Goal: Transaction & Acquisition: Purchase product/service

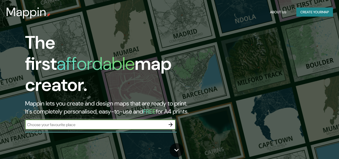
click at [159, 122] on input "text" at bounding box center [95, 125] width 140 height 6
click at [159, 122] on input "c" at bounding box center [95, 125] width 140 height 6
type input "cartago"
click at [170, 122] on icon "button" at bounding box center [170, 124] width 4 height 4
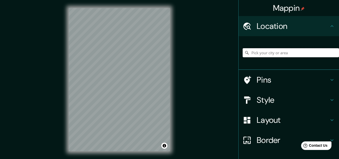
click at [268, 55] on input "Pick your city or area" at bounding box center [290, 52] width 96 height 9
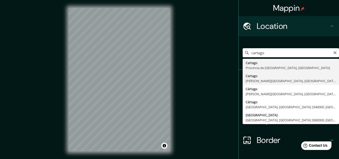
type input "Cartago, [PERSON_NAME][GEOGRAPHIC_DATA], [GEOGRAPHIC_DATA]"
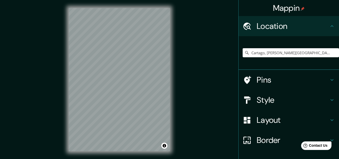
click at [322, 99] on h4 "Style" at bounding box center [292, 100] width 72 height 10
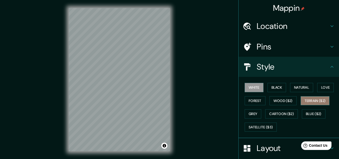
click at [311, 102] on button "Terrain ($2)" at bounding box center [314, 100] width 29 height 9
click at [250, 90] on button "White" at bounding box center [253, 87] width 19 height 9
click at [272, 87] on button "Black" at bounding box center [276, 87] width 19 height 9
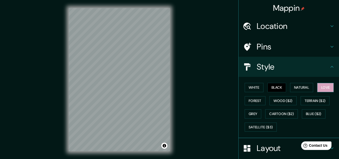
click at [326, 85] on button "Love" at bounding box center [325, 87] width 17 height 9
click at [249, 102] on button "Forest" at bounding box center [254, 100] width 21 height 9
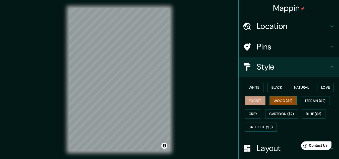
click at [287, 98] on button "Wood ($2)" at bounding box center [282, 100] width 27 height 9
click at [254, 99] on button "Forest" at bounding box center [254, 100] width 21 height 9
click at [302, 100] on button "Terrain ($2)" at bounding box center [314, 100] width 29 height 9
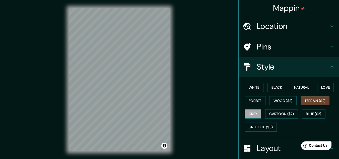
click at [254, 113] on button "Grey" at bounding box center [252, 113] width 17 height 9
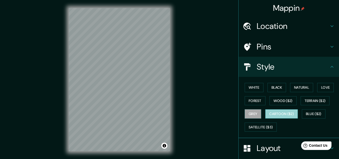
click at [284, 116] on button "Cartoon ($2)" at bounding box center [281, 113] width 33 height 9
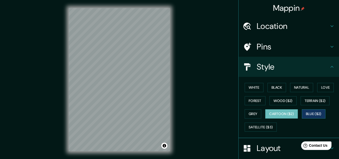
click at [307, 115] on button "Blue ($2)" at bounding box center [314, 113] width 24 height 9
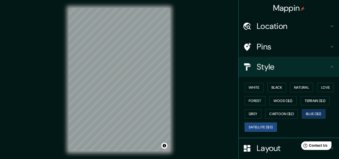
click at [268, 125] on button "Satellite ($3)" at bounding box center [260, 126] width 32 height 9
click at [258, 101] on button "Forest" at bounding box center [254, 100] width 21 height 9
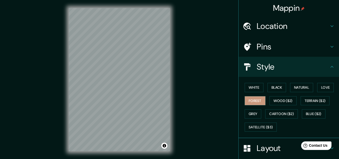
click at [192, 73] on div "Mappin Location [GEOGRAPHIC_DATA], [PERSON_NAME][GEOGRAPHIC_DATA], [GEOGRAPHIC_…" at bounding box center [169, 83] width 339 height 167
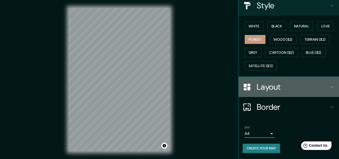
click at [257, 87] on h4 "Layout" at bounding box center [292, 87] width 72 height 10
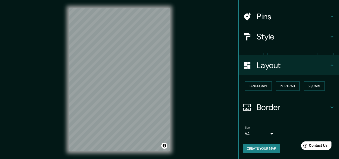
scroll to position [22, 0]
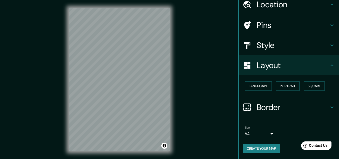
click at [257, 87] on button "Landscape" at bounding box center [257, 85] width 27 height 9
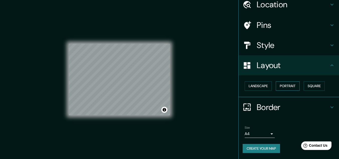
click at [291, 87] on button "Portrait" at bounding box center [288, 85] width 24 height 9
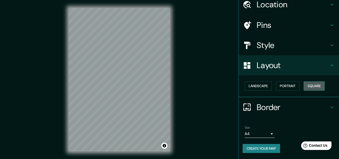
click at [307, 87] on button "Square" at bounding box center [313, 85] width 21 height 9
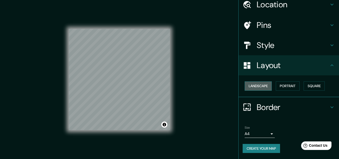
click at [259, 87] on button "Landscape" at bounding box center [257, 85] width 27 height 9
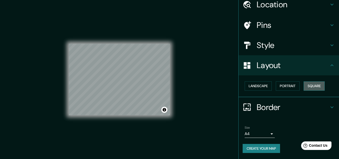
click at [303, 87] on button "Square" at bounding box center [313, 85] width 21 height 9
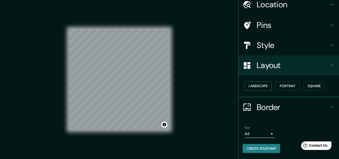
click at [244, 86] on button "Landscape" at bounding box center [257, 85] width 27 height 9
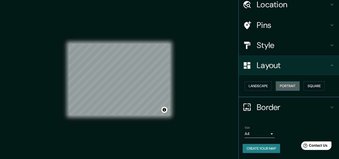
click at [279, 85] on button "Portrait" at bounding box center [288, 85] width 24 height 9
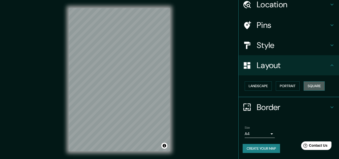
click at [307, 85] on button "Square" at bounding box center [313, 85] width 21 height 9
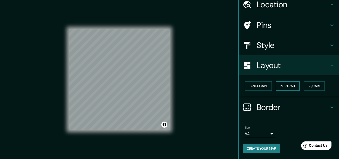
click at [292, 86] on button "Portrait" at bounding box center [288, 85] width 24 height 9
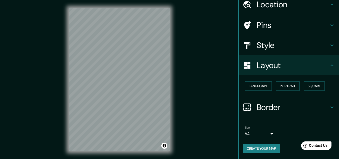
scroll to position [8, 0]
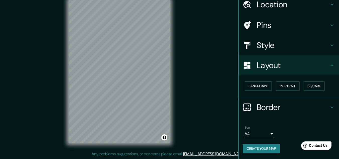
click at [264, 145] on button "Create your map" at bounding box center [260, 148] width 37 height 9
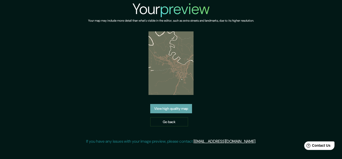
click at [180, 112] on link "View high quality map" at bounding box center [171, 108] width 42 height 9
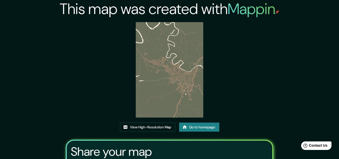
click at [174, 80] on img at bounding box center [169, 69] width 67 height 95
click at [165, 127] on link "View High-Resolution Map" at bounding box center [147, 126] width 55 height 9
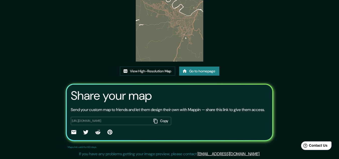
scroll to position [37, 0]
